Goal: Find specific page/section: Find specific page/section

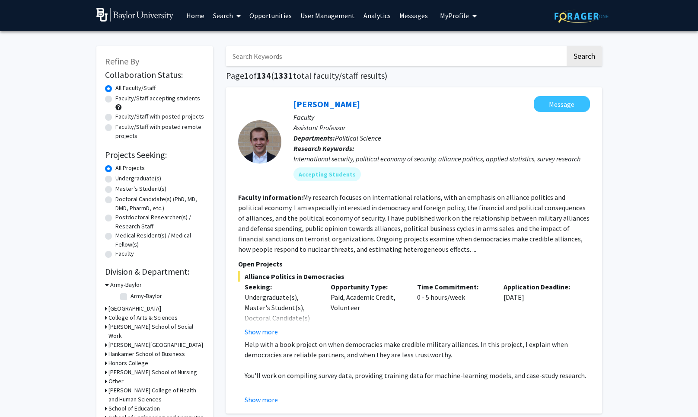
click at [226, 10] on link "Search" at bounding box center [227, 15] width 36 height 30
click at [232, 54] on span "Students" at bounding box center [235, 56] width 53 height 17
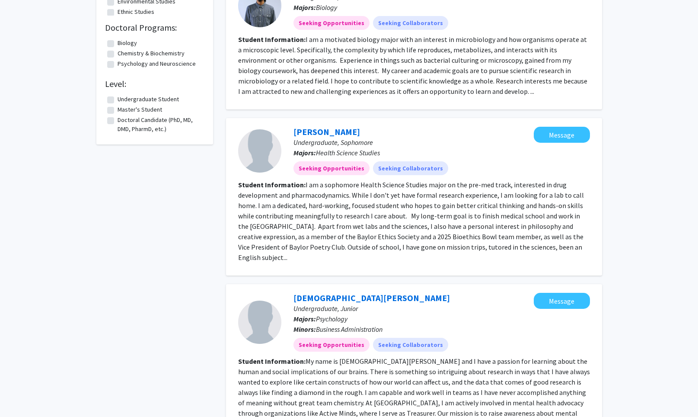
scroll to position [537, 0]
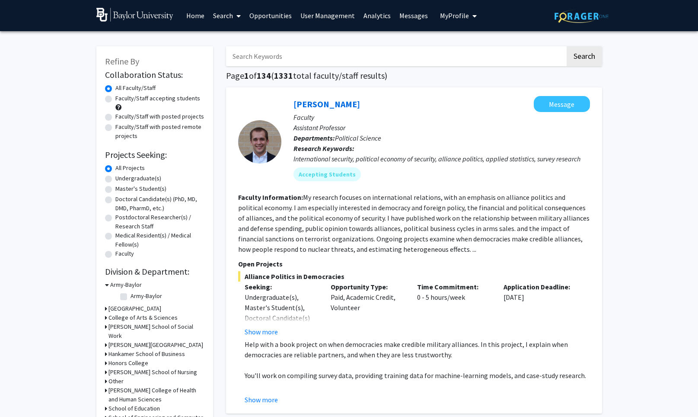
click at [577, 19] on img at bounding box center [581, 16] width 54 height 13
click at [197, 17] on link "Home" at bounding box center [195, 15] width 27 height 30
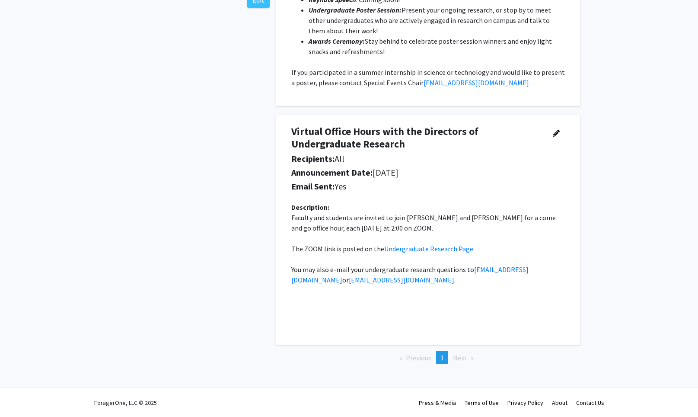
scroll to position [448, 0]
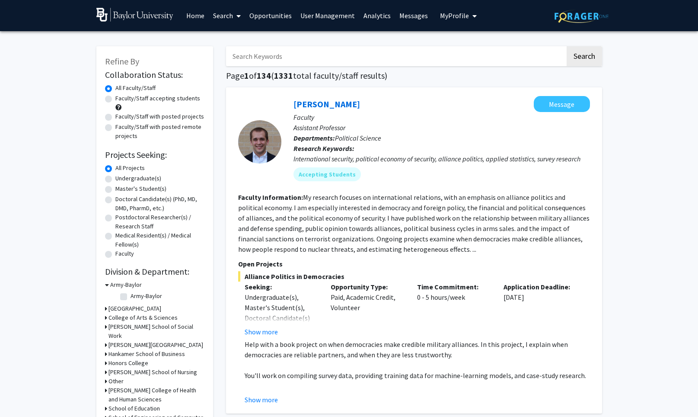
click at [115, 100] on label "Faculty/Staff accepting students" at bounding box center [157, 98] width 85 height 9
click at [115, 99] on input "Faculty/Staff accepting students" at bounding box center [118, 97] width 6 height 6
radio input "true"
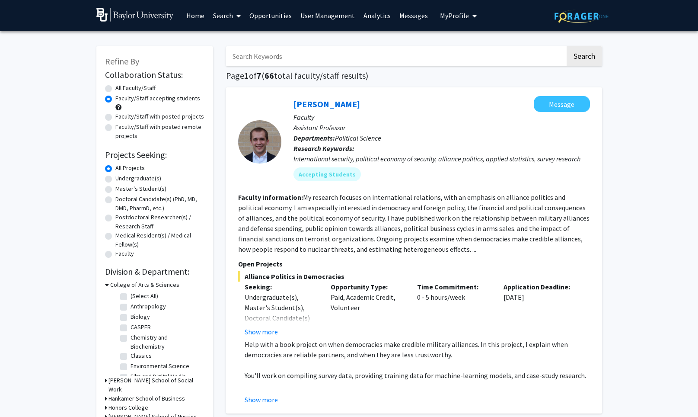
click at [440, 13] on span "My Profile" at bounding box center [454, 15] width 29 height 9
click at [468, 86] on span "Proxy Access" at bounding box center [494, 89] width 52 height 10
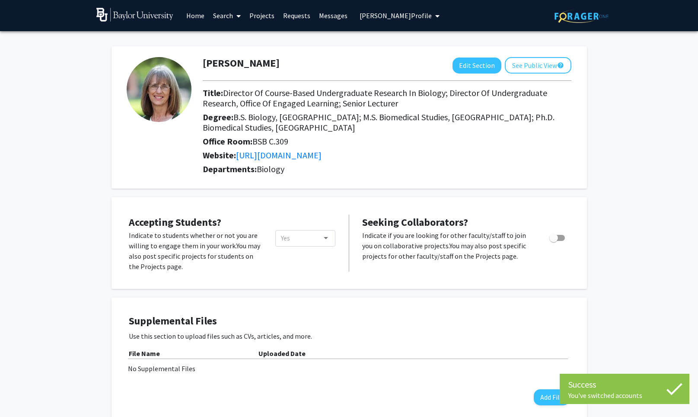
click at [198, 17] on link "Home" at bounding box center [195, 15] width 27 height 30
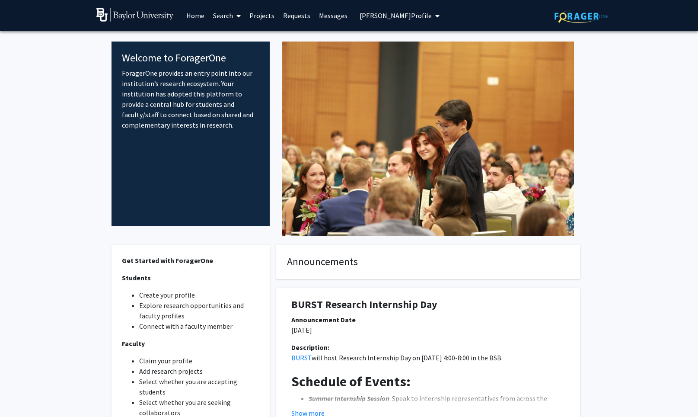
scroll to position [7, 0]
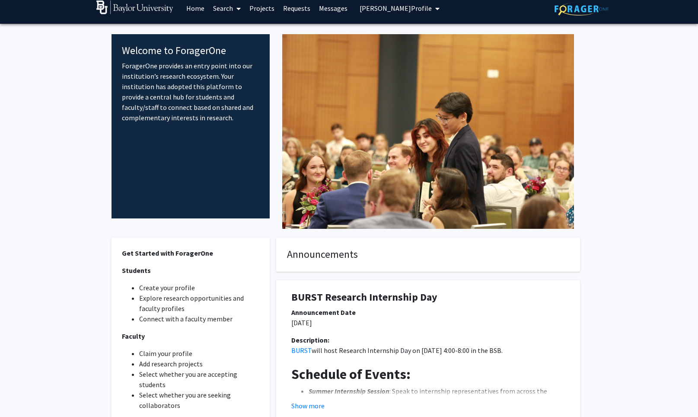
click at [329, 9] on link "Messages" at bounding box center [333, 8] width 37 height 30
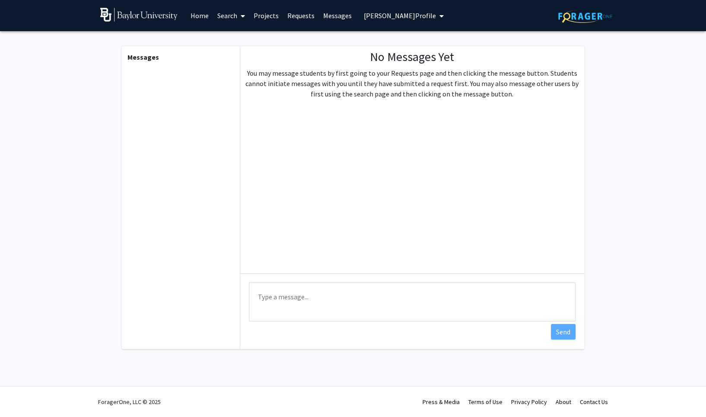
click at [385, 16] on span "Tamarah Adair's Profile" at bounding box center [400, 15] width 72 height 9
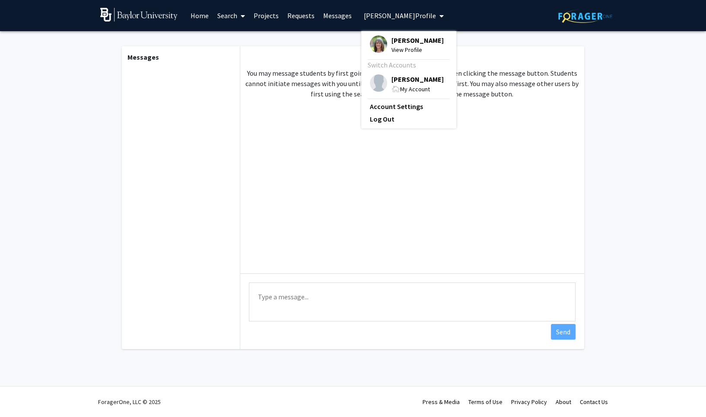
click at [394, 41] on span "[PERSON_NAME]" at bounding box center [417, 40] width 52 height 10
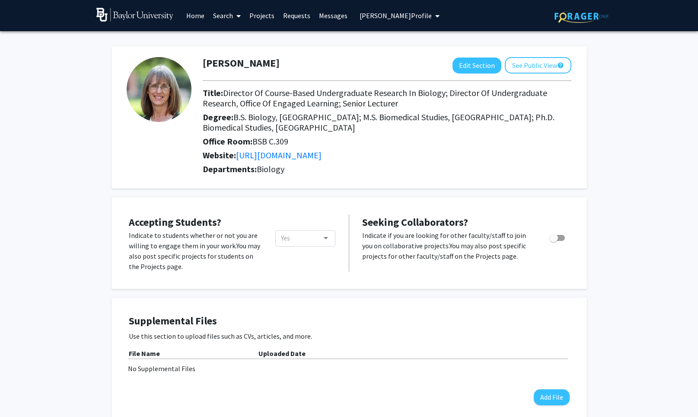
click at [320, 11] on link "Messages" at bounding box center [333, 15] width 37 height 30
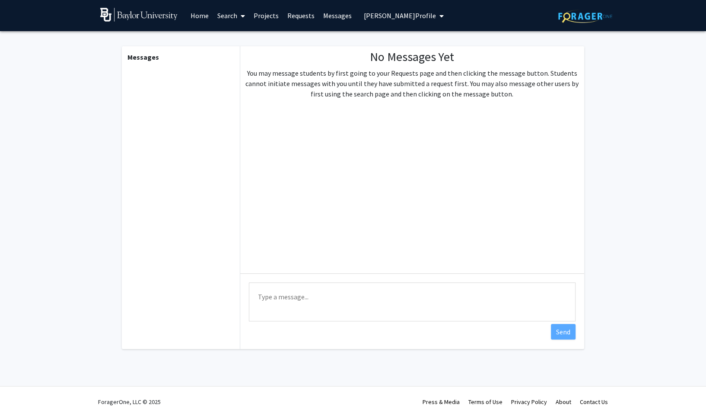
click at [392, 10] on button "Tamarah Adair's Profile" at bounding box center [403, 15] width 85 height 31
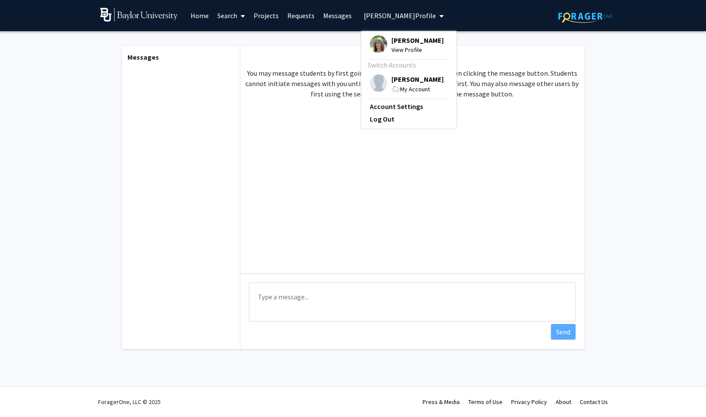
click at [403, 77] on span "[PERSON_NAME]" at bounding box center [417, 79] width 52 height 10
